Goal: Transaction & Acquisition: Subscribe to service/newsletter

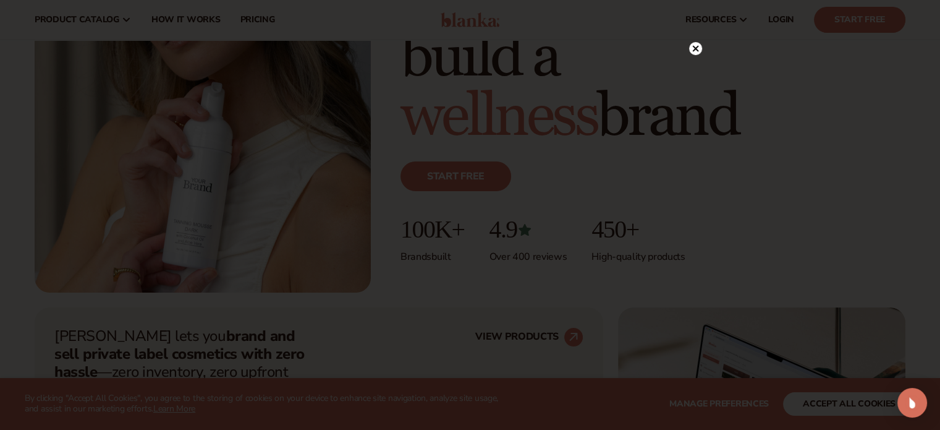
scroll to position [205, 0]
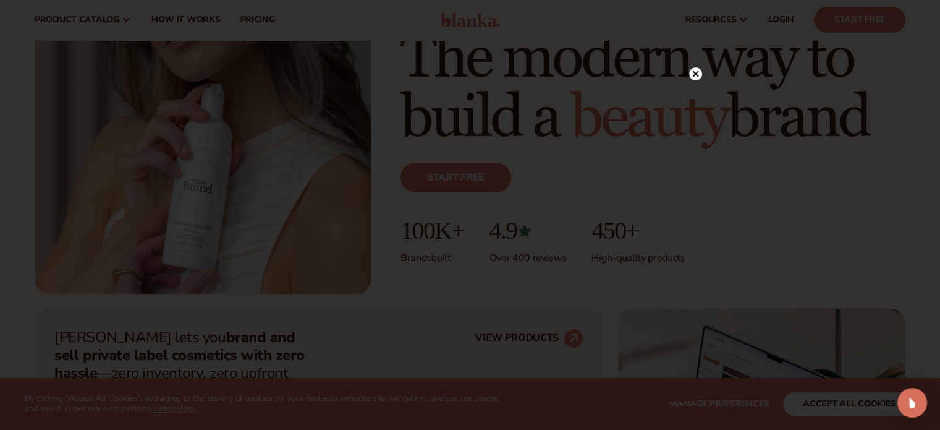
click at [695, 71] on circle at bounding box center [695, 73] width 13 height 13
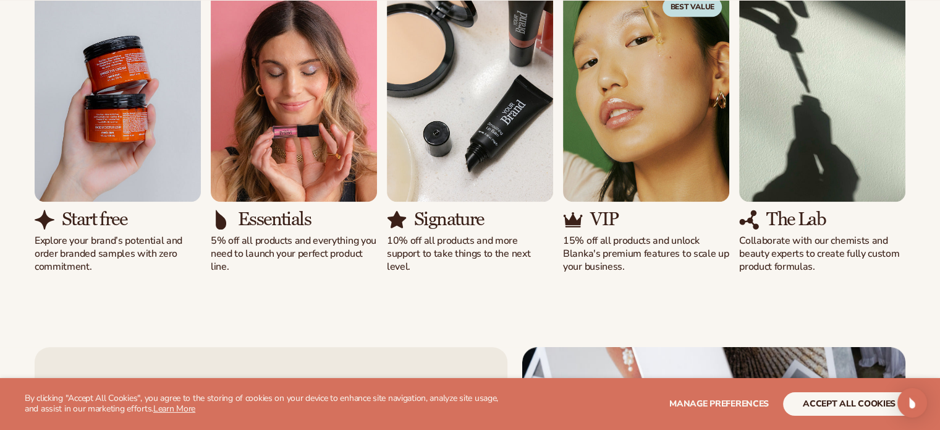
scroll to position [1200, 0]
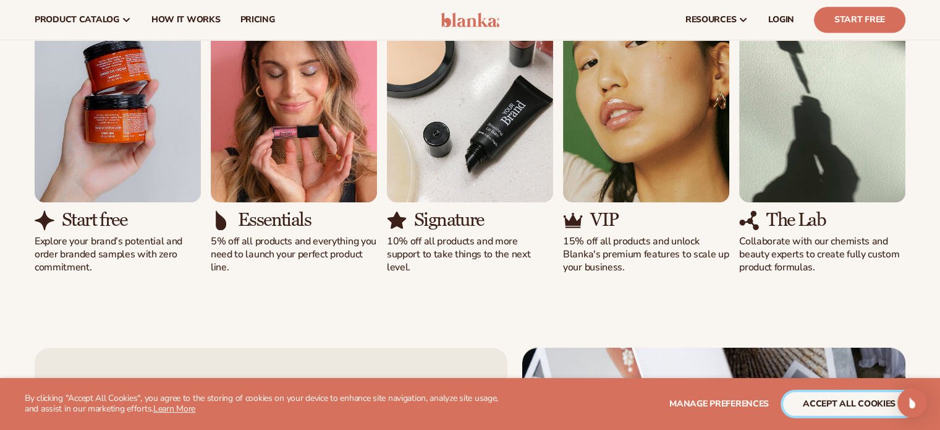
click at [836, 403] on button "accept all cookies" at bounding box center [849, 403] width 132 height 23
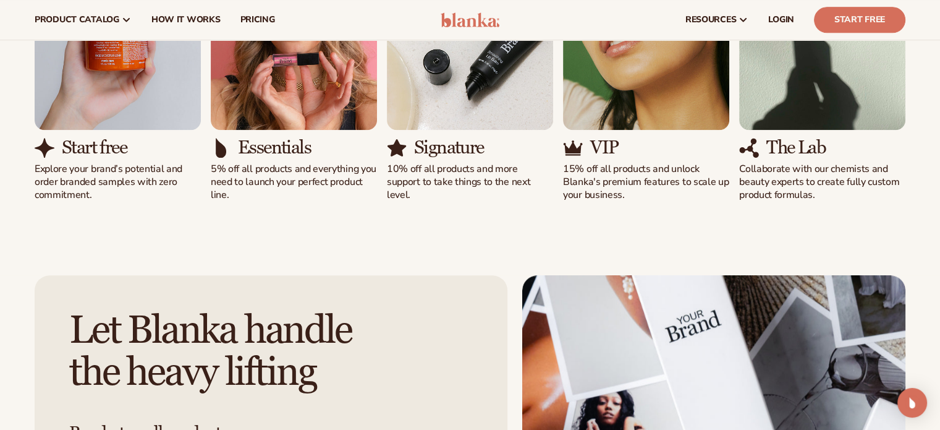
click at [540, 180] on p "10% off all products and more support to take things to the next level." at bounding box center [470, 182] width 166 height 38
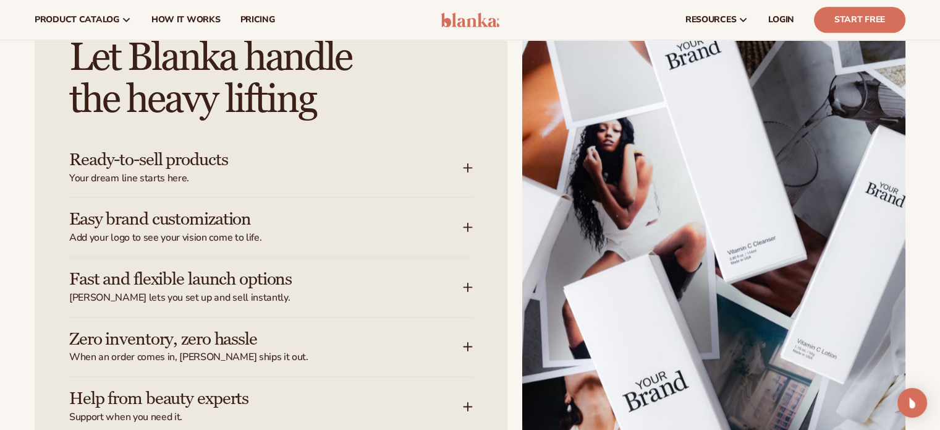
scroll to position [1544, 0]
click at [540, 180] on img at bounding box center [713, 243] width 383 height 481
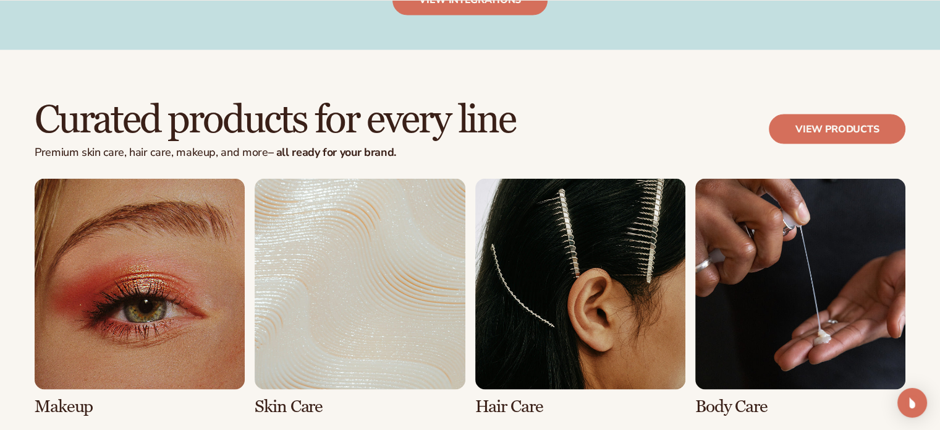
scroll to position [2197, 0]
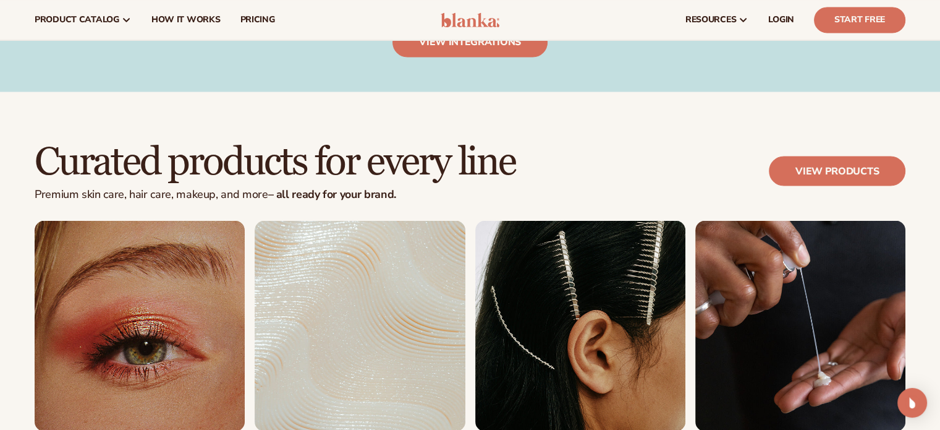
click at [404, 314] on link "2 / 8" at bounding box center [360, 338] width 210 height 237
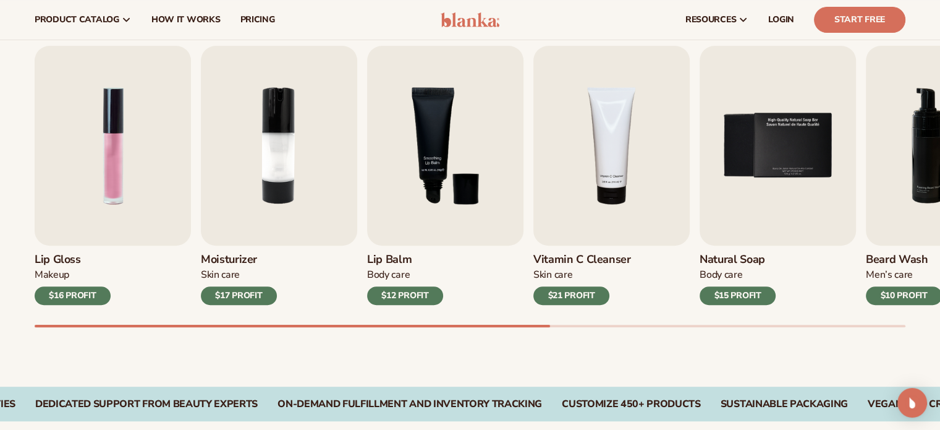
scroll to position [398, 0]
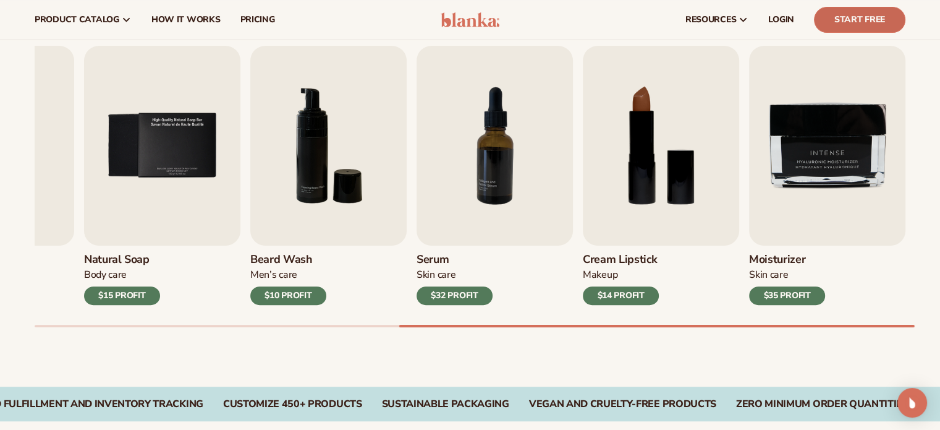
click at [887, 19] on link "Start Free" at bounding box center [859, 20] width 91 height 26
